Goal: Transaction & Acquisition: Purchase product/service

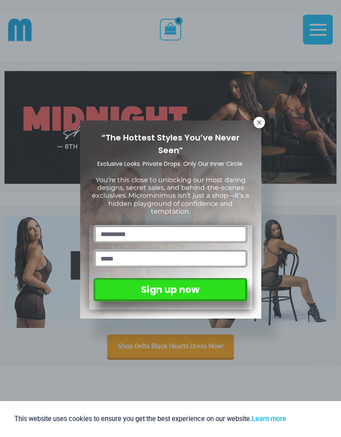
click at [260, 125] on icon at bounding box center [258, 122] width 7 height 7
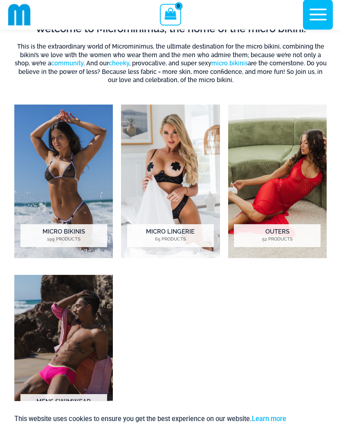
scroll to position [386, 0]
click at [270, 228] on h2 "Outers 52 Products" at bounding box center [277, 235] width 87 height 23
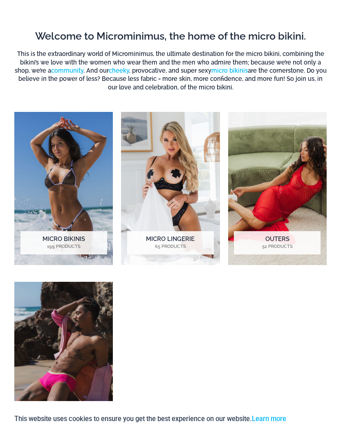
scroll to position [419, 0]
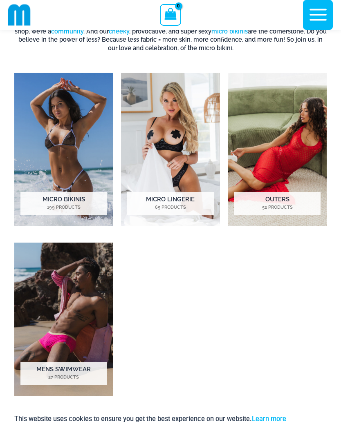
click at [53, 202] on h2 "Micro Bikinis 199 Products" at bounding box center [63, 203] width 87 height 23
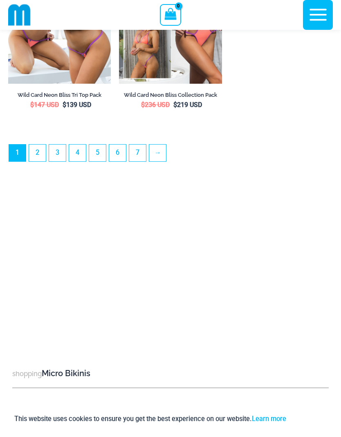
scroll to position [2621, 0]
click at [160, 162] on link "→" at bounding box center [157, 153] width 17 height 17
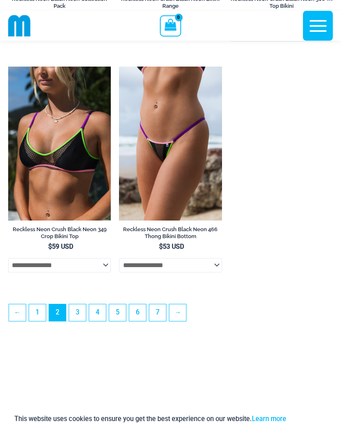
scroll to position [2287, 0]
click at [182, 321] on link "→" at bounding box center [177, 312] width 17 height 17
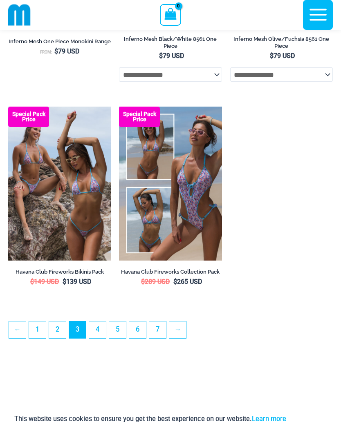
scroll to position [2257, 0]
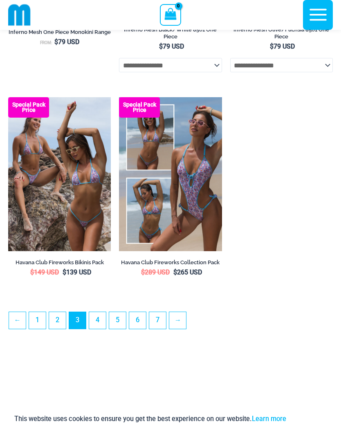
click at [182, 329] on link "→" at bounding box center [177, 320] width 17 height 17
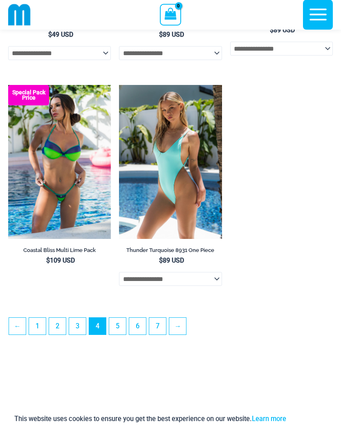
scroll to position [2283, 0]
click at [182, 334] on link "→" at bounding box center [177, 326] width 17 height 17
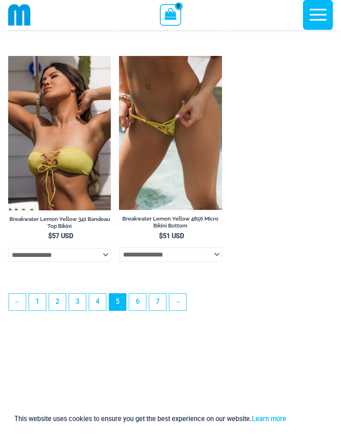
scroll to position [2281, 0]
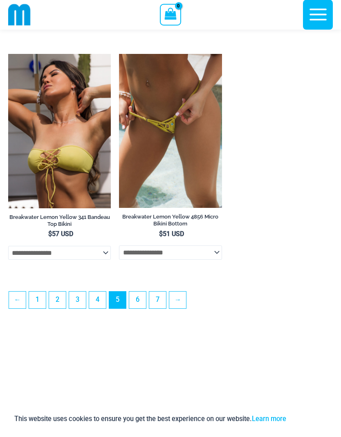
click at [139, 309] on link "6" at bounding box center [137, 300] width 17 height 17
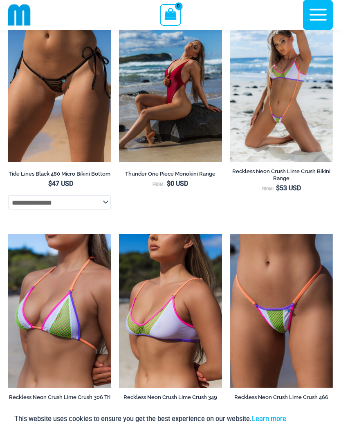
scroll to position [989, 0]
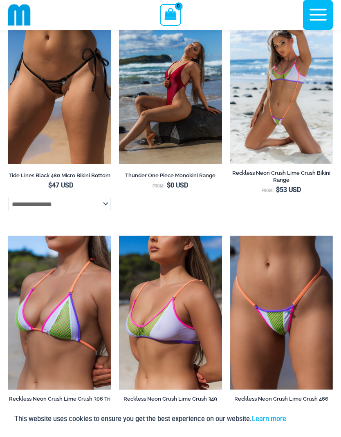
click at [119, 10] on img at bounding box center [119, 10] width 0 height 0
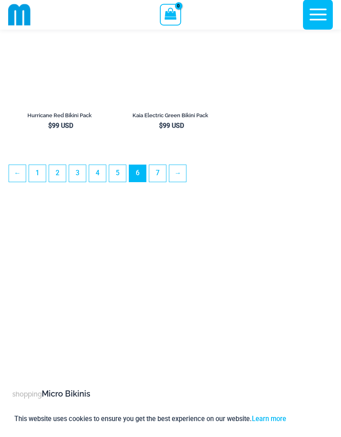
scroll to position [2426, 0]
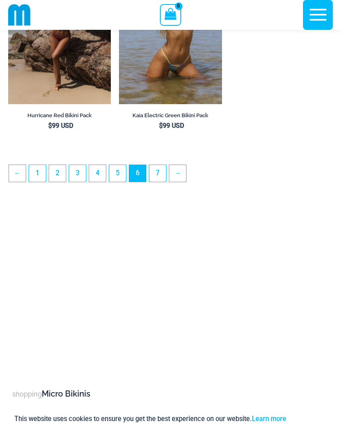
click at [186, 182] on link "→" at bounding box center [177, 173] width 17 height 17
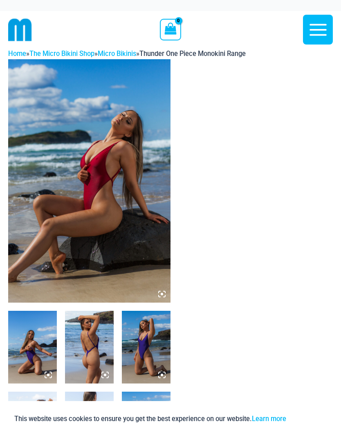
click at [163, 290] on icon at bounding box center [161, 293] width 7 height 7
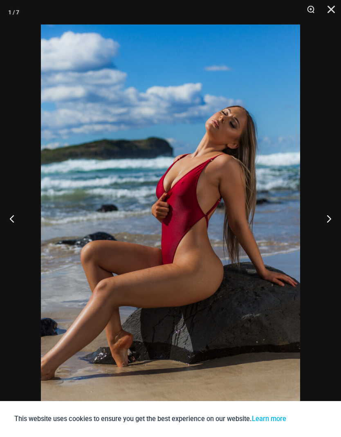
click at [94, 202] on img at bounding box center [170, 218] width 259 height 388
click at [82, 191] on img at bounding box center [170, 218] width 259 height 388
click at [86, 196] on img at bounding box center [170, 218] width 259 height 388
click at [331, 218] on div at bounding box center [170, 218] width 341 height 437
click at [331, 218] on button "Next" at bounding box center [325, 218] width 31 height 41
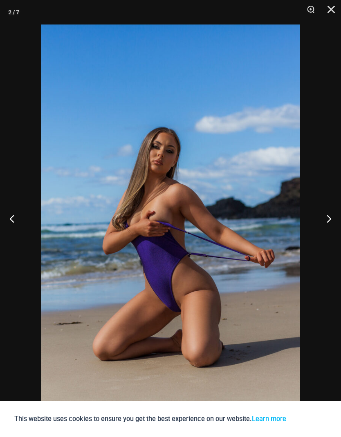
click at [328, 219] on button "Next" at bounding box center [325, 218] width 31 height 41
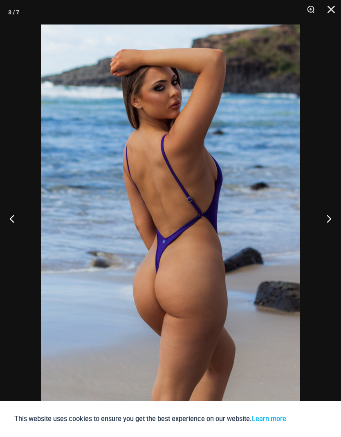
click at [331, 218] on button "Next" at bounding box center [325, 218] width 31 height 41
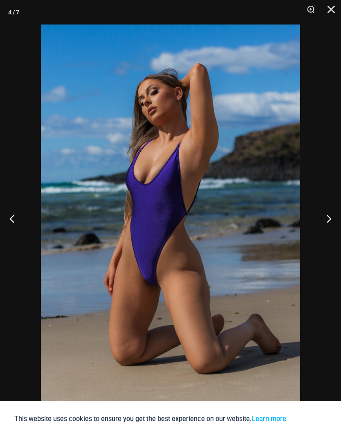
click at [327, 218] on button "Next" at bounding box center [325, 218] width 31 height 41
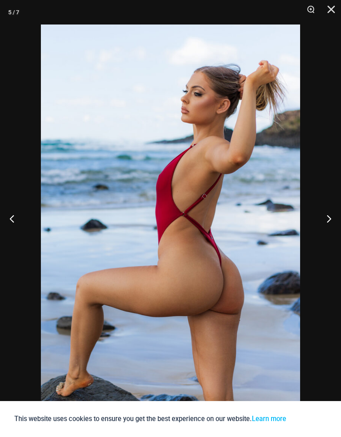
click at [325, 217] on button "Next" at bounding box center [325, 218] width 31 height 41
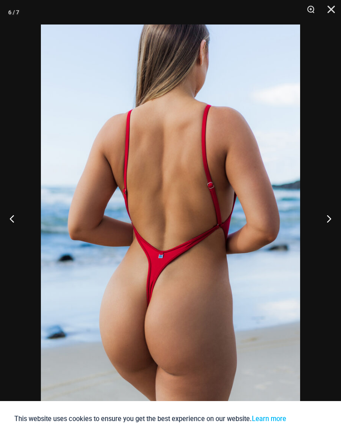
click at [323, 213] on button "Next" at bounding box center [325, 218] width 31 height 41
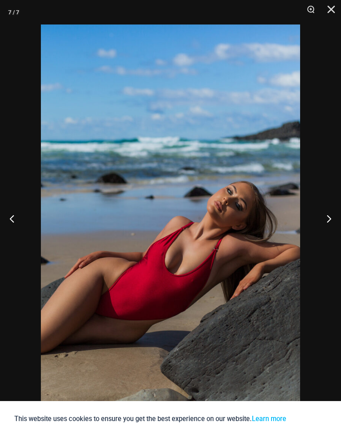
click at [321, 219] on button "Next" at bounding box center [325, 218] width 31 height 41
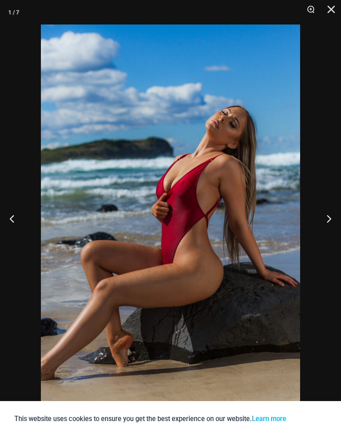
click at [317, 218] on button "Next" at bounding box center [325, 218] width 31 height 41
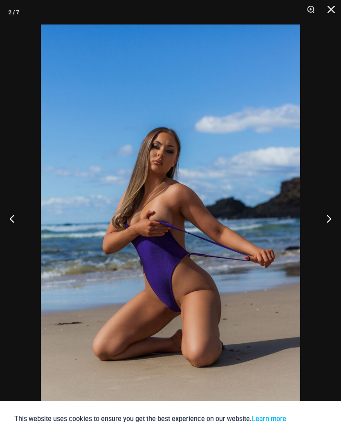
click at [317, 218] on button "Next" at bounding box center [325, 218] width 31 height 41
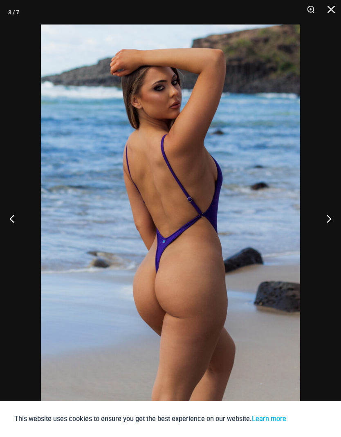
click at [321, 182] on div at bounding box center [170, 218] width 341 height 437
click at [13, 161] on div at bounding box center [170, 218] width 341 height 437
click at [327, 166] on div at bounding box center [170, 218] width 341 height 437
click at [326, 203] on button "Next" at bounding box center [325, 218] width 31 height 41
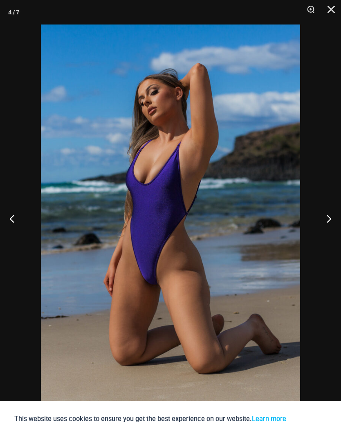
click at [323, 209] on button "Next" at bounding box center [325, 218] width 31 height 41
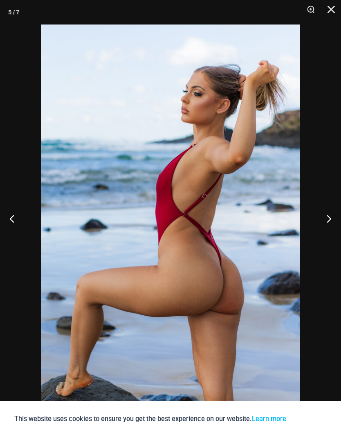
click at [319, 215] on button "Next" at bounding box center [325, 218] width 31 height 41
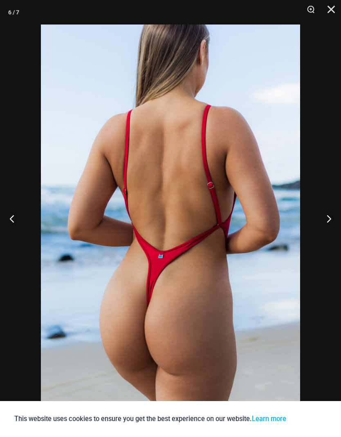
click at [323, 212] on button "Next" at bounding box center [325, 218] width 31 height 41
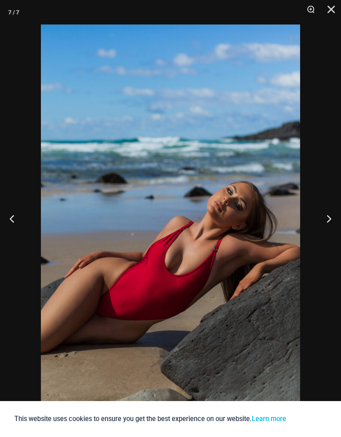
click at [320, 216] on button "Next" at bounding box center [325, 218] width 31 height 41
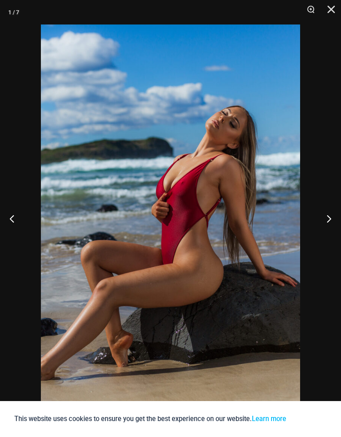
click at [318, 214] on button "Next" at bounding box center [325, 218] width 31 height 41
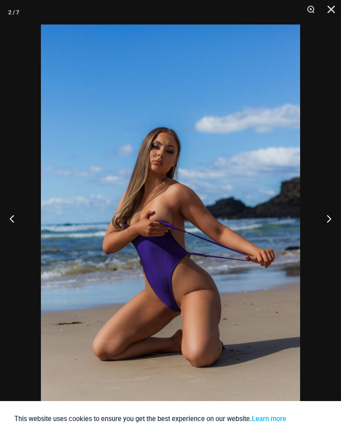
click at [319, 216] on button "Next" at bounding box center [325, 218] width 31 height 41
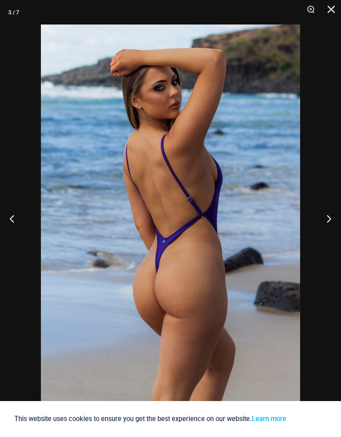
click at [319, 214] on button "Next" at bounding box center [325, 218] width 31 height 41
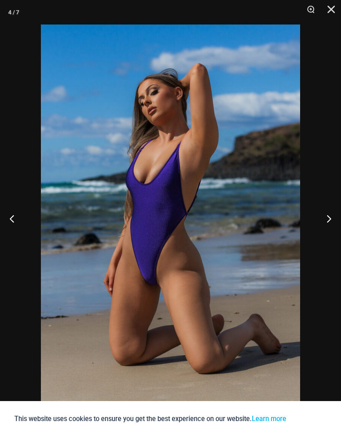
click at [11, 168] on div at bounding box center [170, 218] width 341 height 437
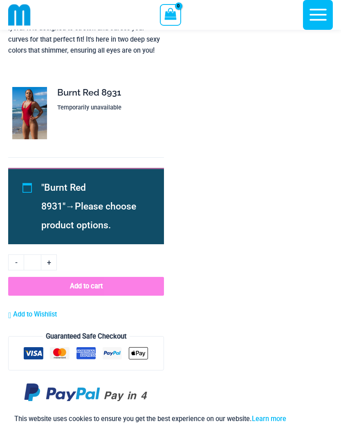
scroll to position [736, 0]
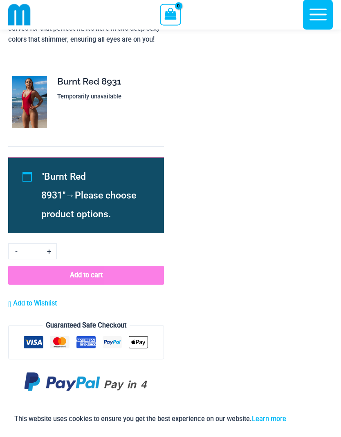
click at [79, 185] on span ""Burnt Red 8931"" at bounding box center [63, 186] width 45 height 30
click at [86, 185] on span ""Burnt Red 8931"" at bounding box center [63, 186] width 45 height 30
click at [112, 205] on span "Please choose product options." at bounding box center [88, 205] width 95 height 30
click at [86, 185] on span ""Burnt Red 8931"" at bounding box center [63, 186] width 45 height 30
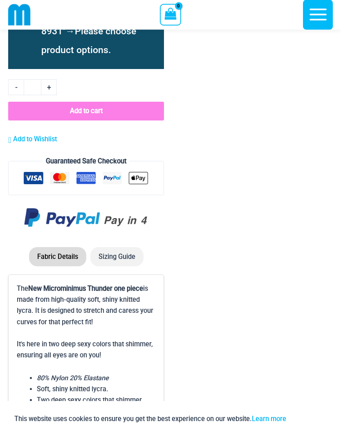
scroll to position [871, 0]
